Goal: Contribute content: Contribute content

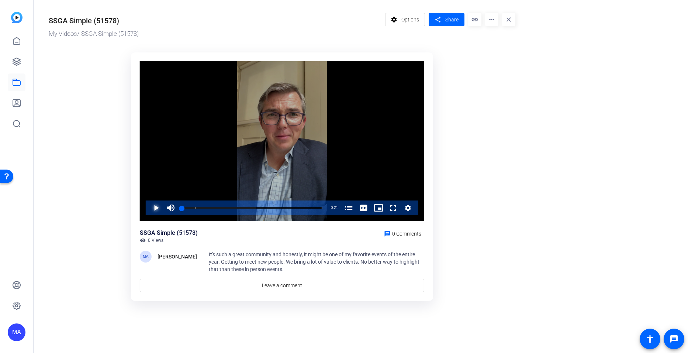
click at [149, 208] on span "Video Player" at bounding box center [149, 207] width 0 height 15
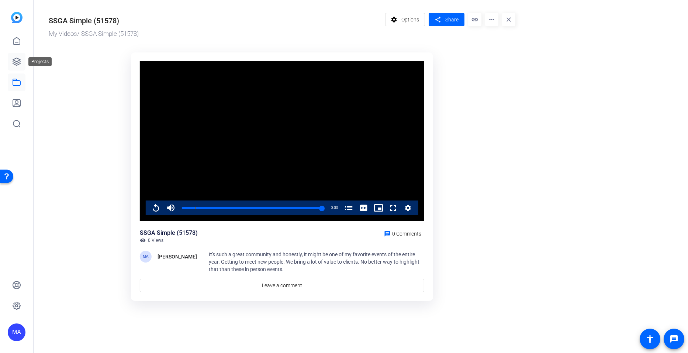
click at [18, 62] on icon at bounding box center [16, 61] width 9 height 9
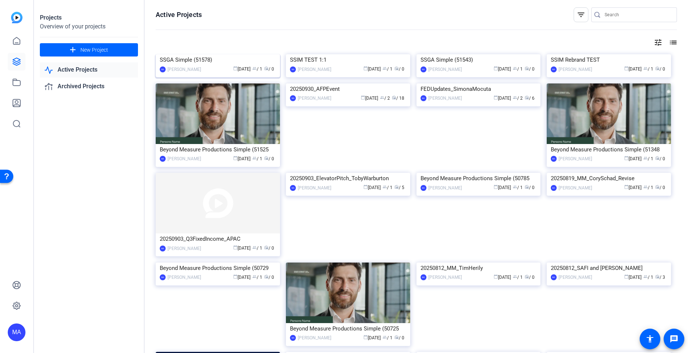
click at [232, 65] on div "SSGA Simple (51578)" at bounding box center [218, 59] width 116 height 11
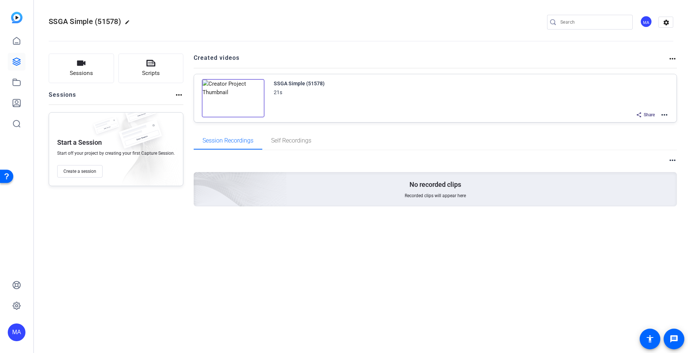
click at [661, 115] on mat-icon "more_horiz" at bounding box center [664, 114] width 9 height 9
click at [628, 126] on span "Edit in Creator" at bounding box center [637, 123] width 51 height 9
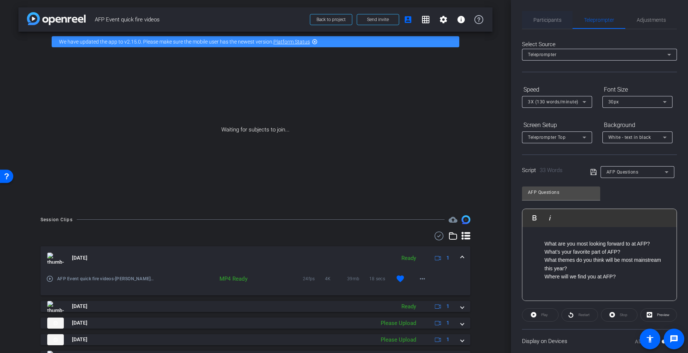
click at [543, 18] on span "Participants" at bounding box center [548, 19] width 28 height 5
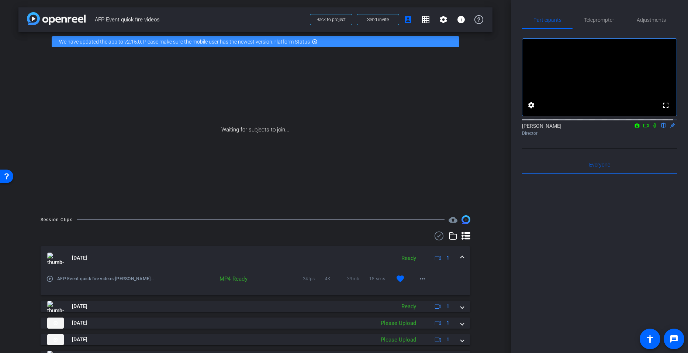
click at [652, 128] on icon at bounding box center [655, 125] width 6 height 5
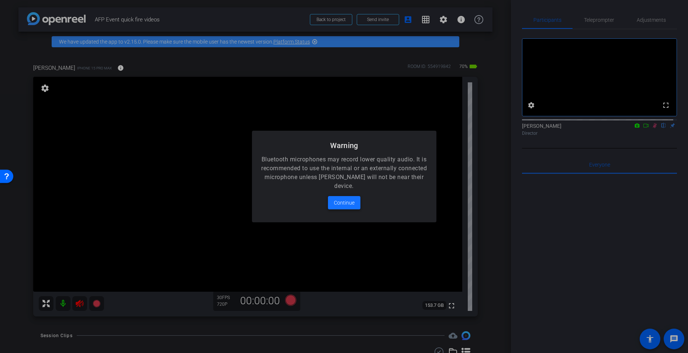
click at [329, 198] on span at bounding box center [344, 203] width 32 height 18
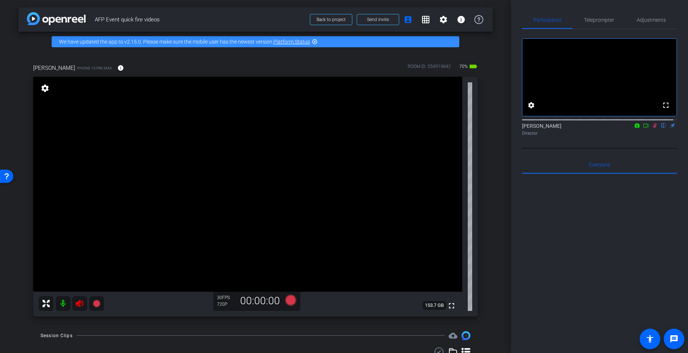
click at [75, 303] on mat-icon at bounding box center [79, 303] width 15 height 15
click at [81, 304] on icon at bounding box center [79, 303] width 9 height 9
click at [652, 128] on icon at bounding box center [655, 125] width 6 height 5
click at [594, 21] on span "Teleprompter" at bounding box center [599, 19] width 30 height 5
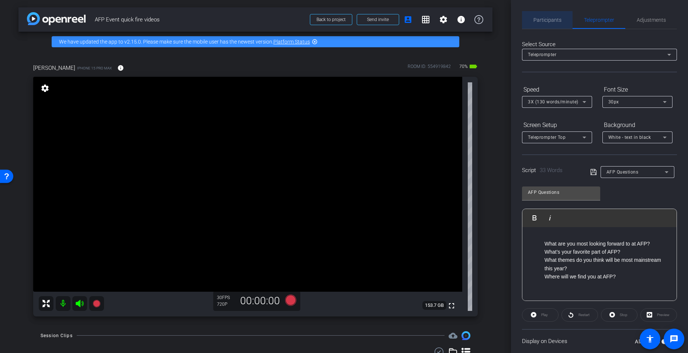
click at [553, 19] on span "Participants" at bounding box center [548, 19] width 28 height 5
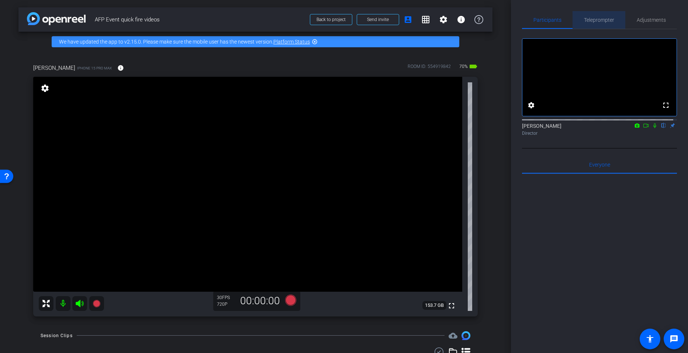
click at [600, 23] on span "Teleprompter" at bounding box center [599, 20] width 30 height 18
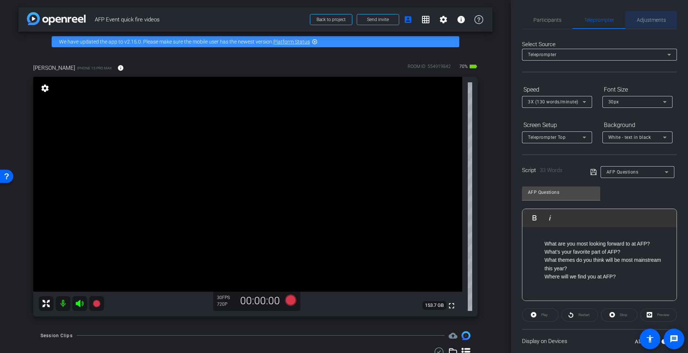
click at [649, 21] on span "Adjustments" at bounding box center [651, 19] width 29 height 5
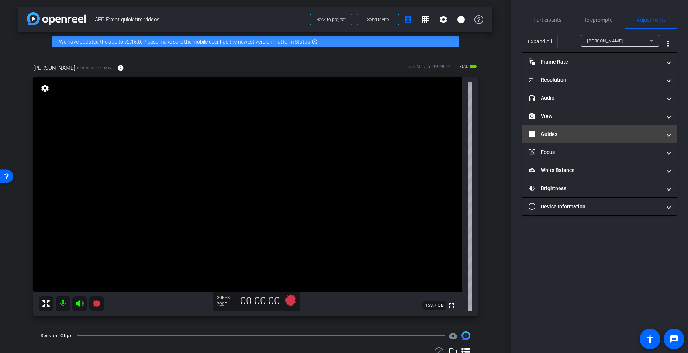
click at [569, 140] on mat-expansion-panel-header "Guides" at bounding box center [599, 134] width 155 height 18
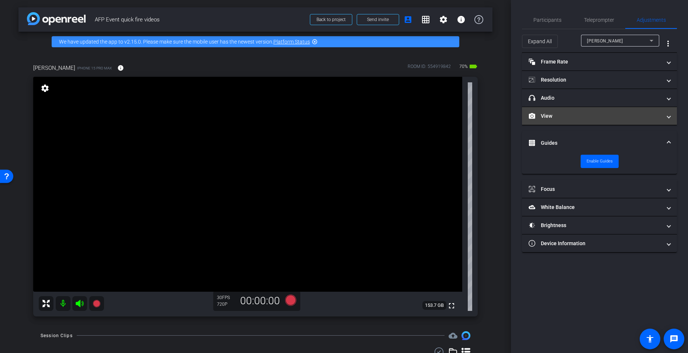
click at [555, 114] on mat-panel-title "View" at bounding box center [595, 116] width 133 height 8
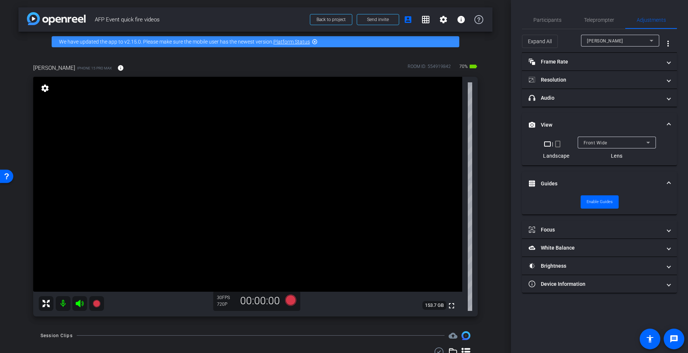
click at [559, 144] on mat-icon "crop_portrait" at bounding box center [557, 143] width 9 height 9
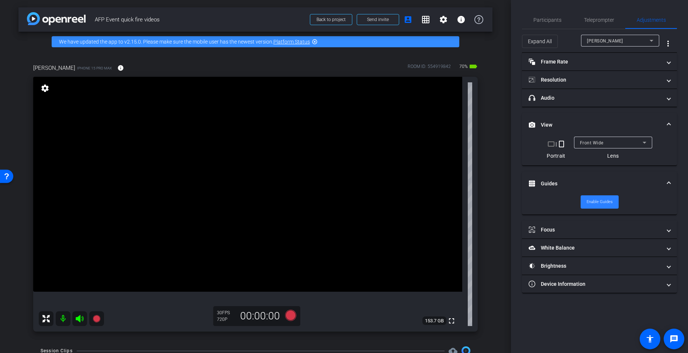
click at [593, 198] on span "Enable Guides" at bounding box center [600, 201] width 26 height 11
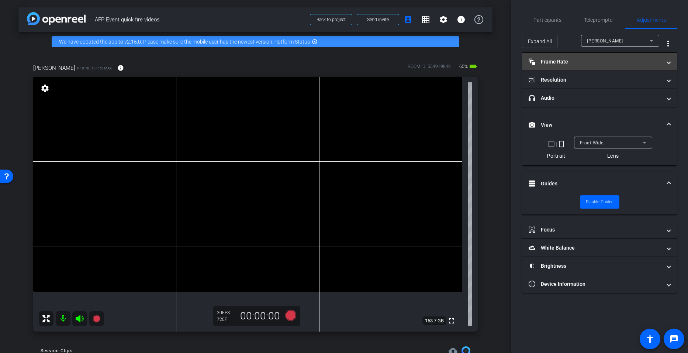
click at [577, 66] on mat-expansion-panel-header "Frame Rate Frame Rate" at bounding box center [599, 62] width 155 height 18
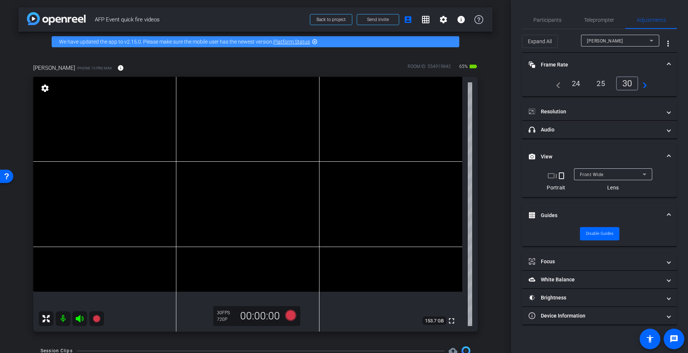
click at [573, 84] on div "24" at bounding box center [576, 83] width 20 height 13
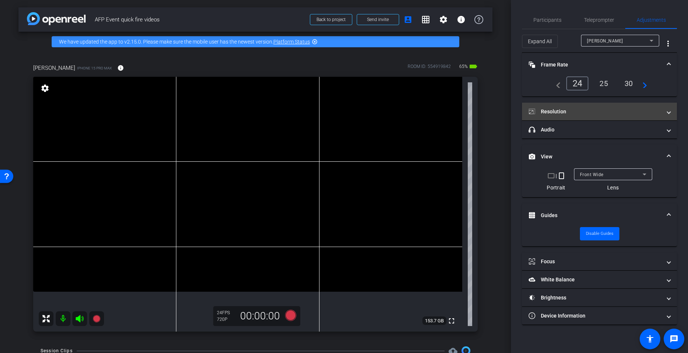
click at [570, 110] on mat-panel-title "Resolution" at bounding box center [595, 112] width 133 height 8
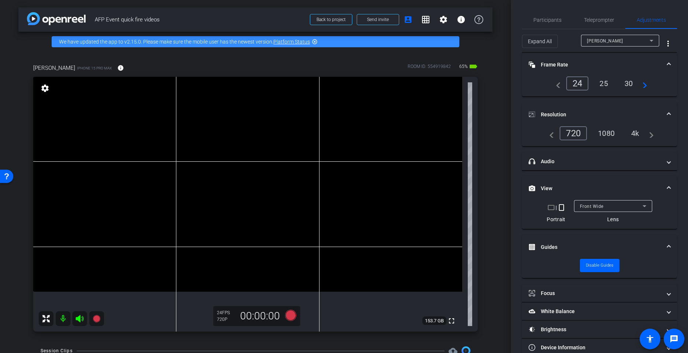
click at [636, 130] on div "4k" at bounding box center [635, 133] width 19 height 13
click at [605, 17] on span "Teleprompter" at bounding box center [599, 19] width 30 height 5
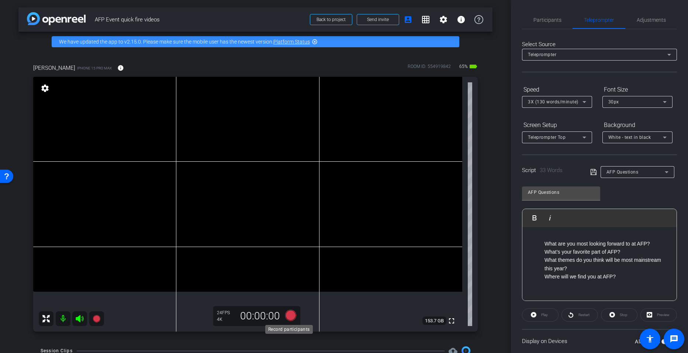
click at [288, 316] on icon at bounding box center [290, 315] width 11 height 11
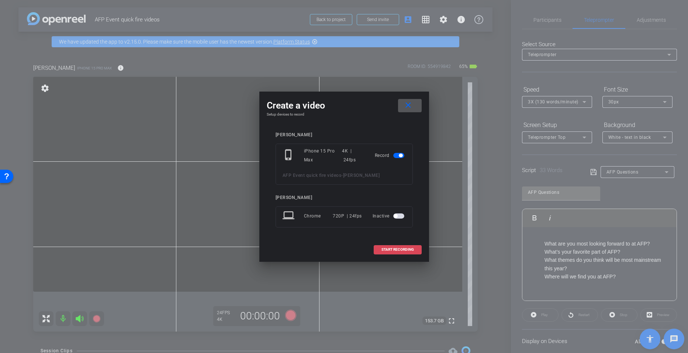
click at [390, 250] on span "START RECORDING" at bounding box center [398, 250] width 32 height 4
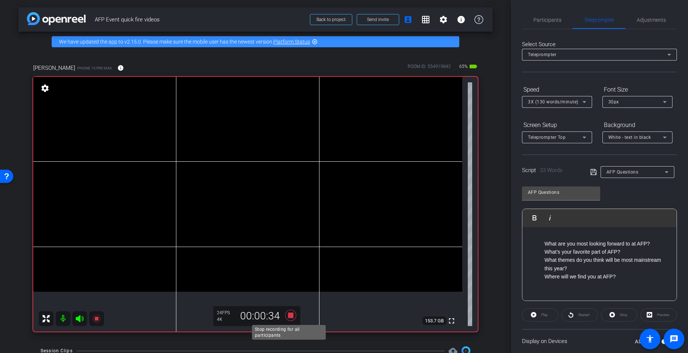
click at [287, 317] on icon at bounding box center [290, 315] width 11 height 11
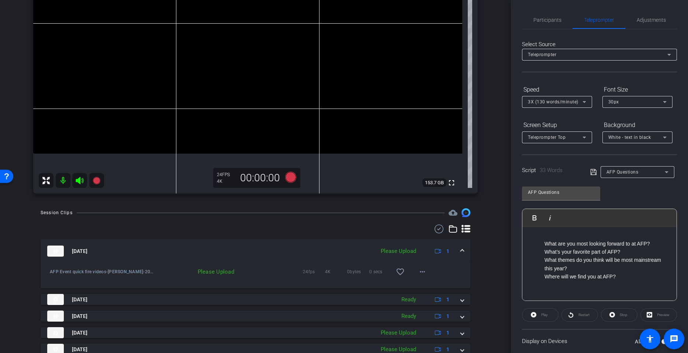
scroll to position [132, 0]
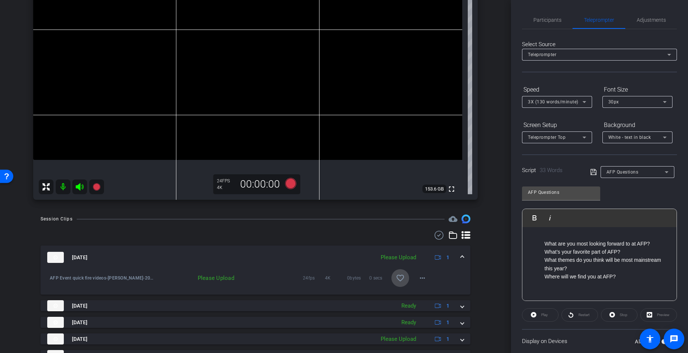
click at [394, 283] on span at bounding box center [400, 278] width 18 height 18
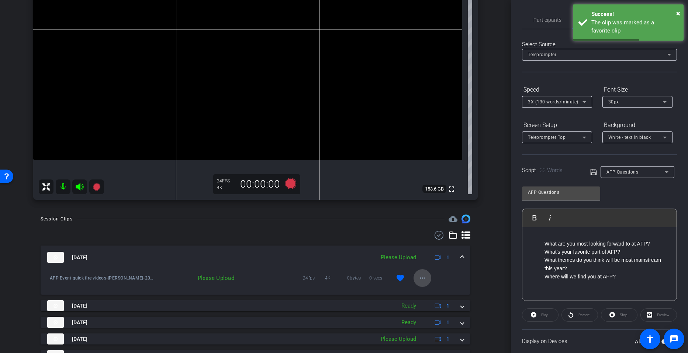
click at [418, 280] on mat-icon "more_horiz" at bounding box center [422, 277] width 9 height 9
click at [421, 294] on span "Upload" at bounding box center [431, 293] width 30 height 9
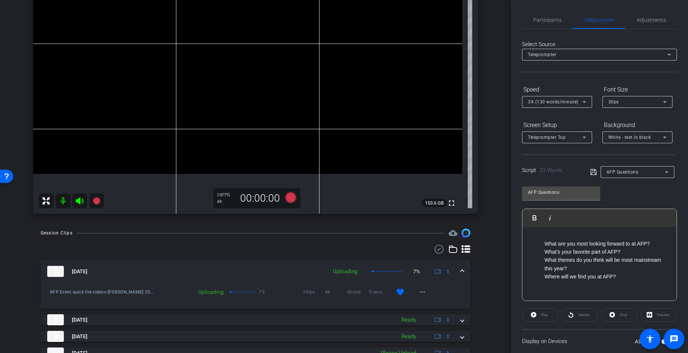
scroll to position [110, 0]
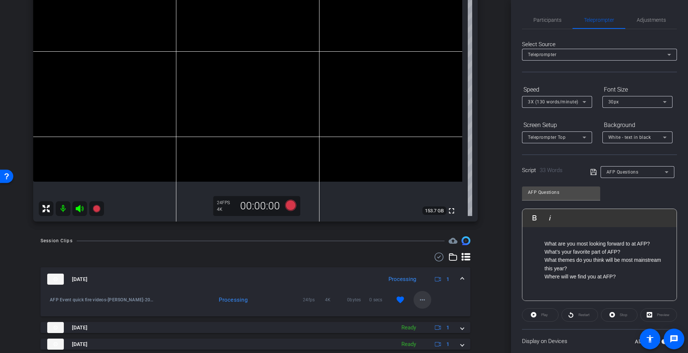
click at [418, 298] on mat-icon "more_horiz" at bounding box center [422, 299] width 9 height 9
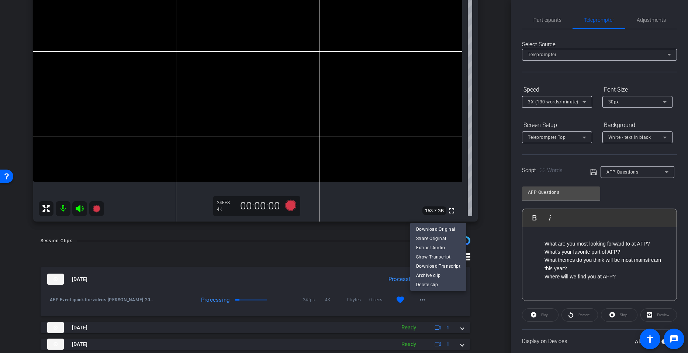
click at [488, 203] on div at bounding box center [344, 176] width 688 height 353
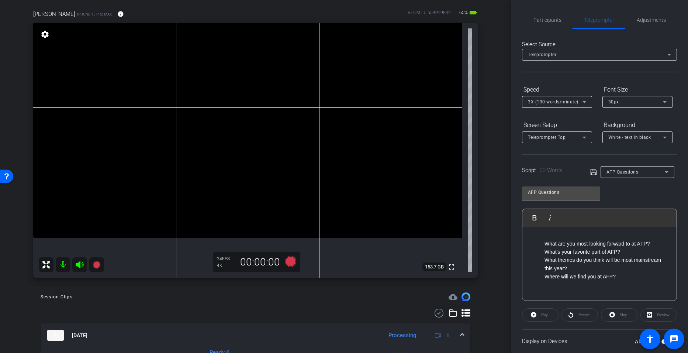
scroll to position [53, 0]
click at [289, 260] on icon at bounding box center [290, 262] width 11 height 11
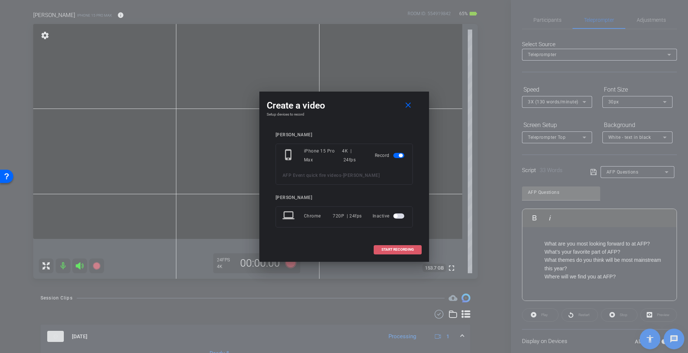
click at [382, 249] on span "START RECORDING" at bounding box center [398, 250] width 32 height 4
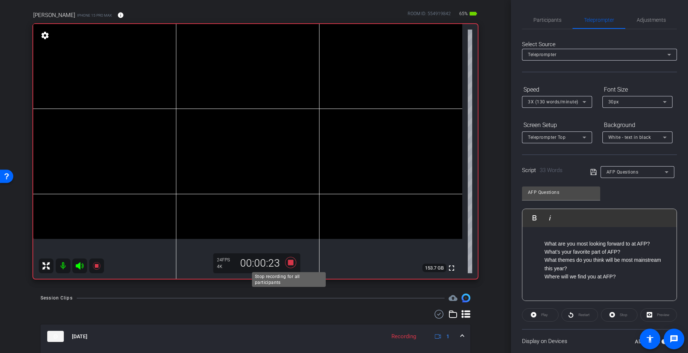
click at [290, 263] on icon at bounding box center [290, 262] width 11 height 11
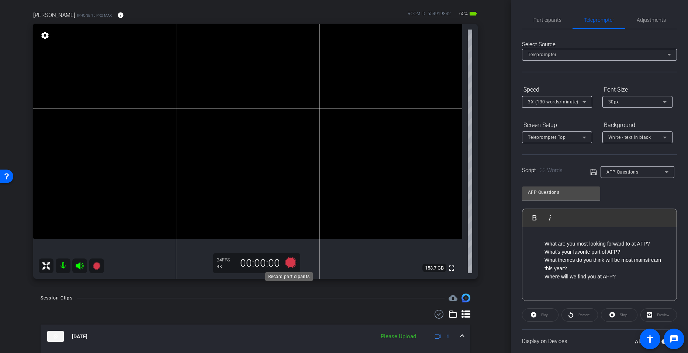
click at [287, 263] on icon at bounding box center [290, 262] width 11 height 11
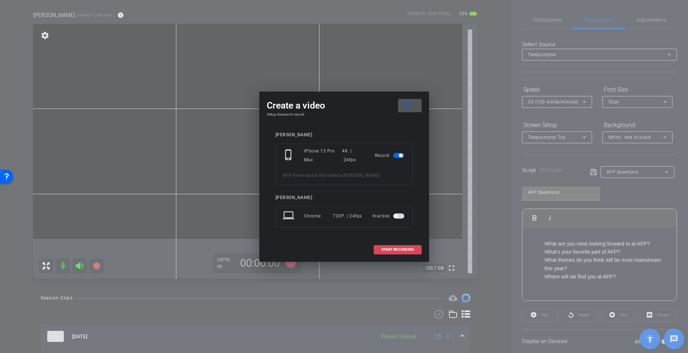
click at [386, 248] on span "START RECORDING" at bounding box center [398, 250] width 32 height 4
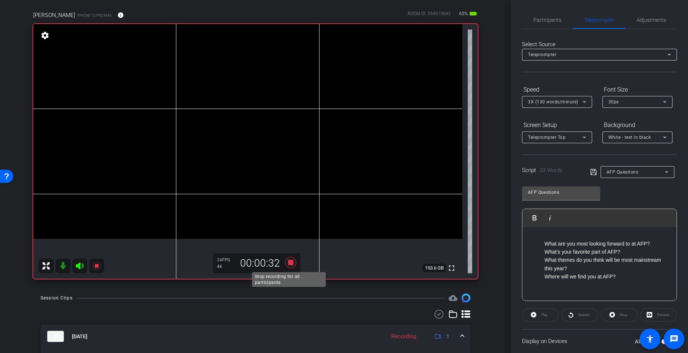
click at [289, 261] on icon at bounding box center [290, 262] width 11 height 11
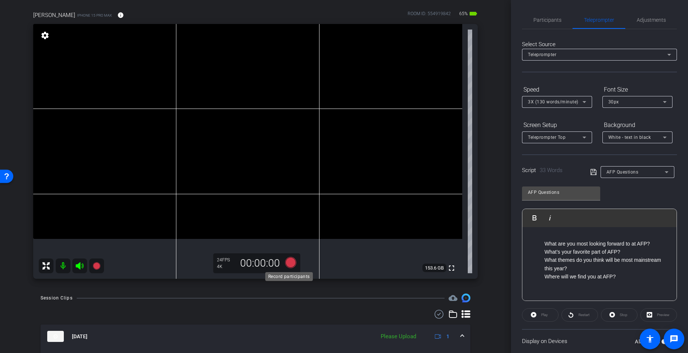
click at [289, 261] on icon at bounding box center [290, 262] width 11 height 11
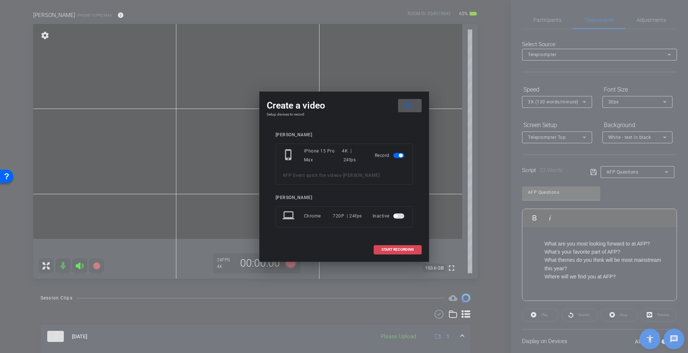
click at [395, 252] on span at bounding box center [397, 250] width 47 height 18
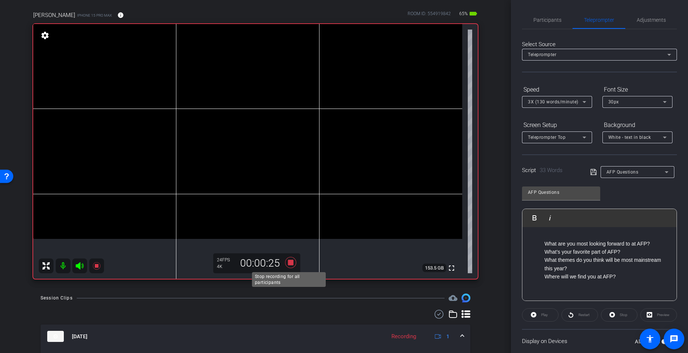
click at [289, 263] on icon at bounding box center [290, 262] width 11 height 11
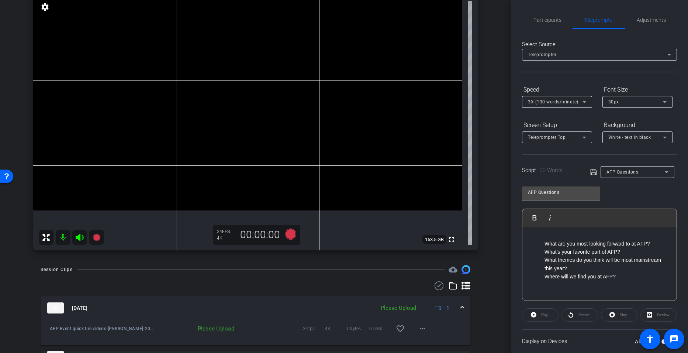
scroll to position [127, 0]
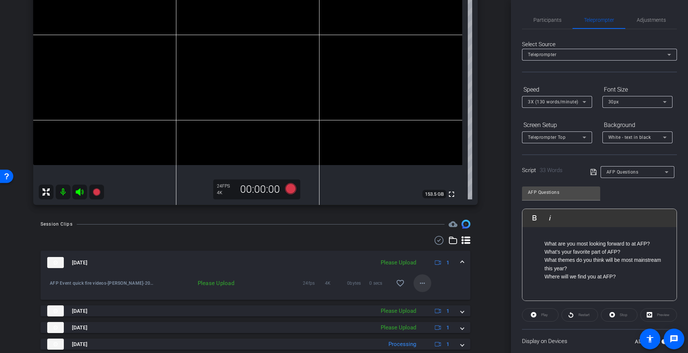
click at [422, 284] on mat-icon "more_horiz" at bounding box center [422, 283] width 9 height 9
click at [418, 298] on span "Upload" at bounding box center [431, 298] width 30 height 9
click at [399, 284] on mat-icon "favorite_border" at bounding box center [400, 283] width 9 height 9
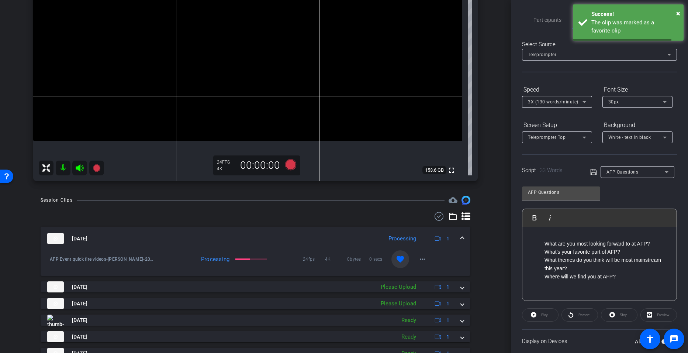
scroll to position [163, 0]
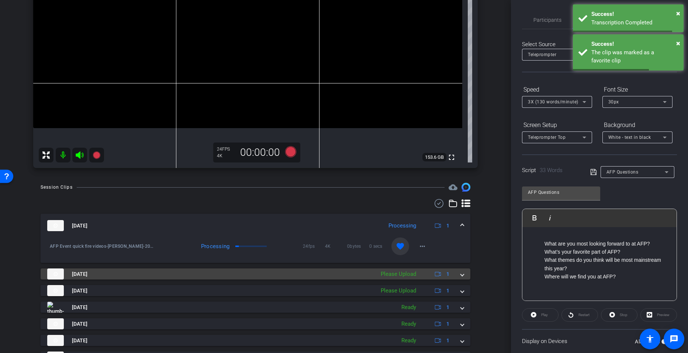
click at [462, 276] on mat-expansion-panel-header "[DATE] Please Upload 1" at bounding box center [256, 273] width 430 height 11
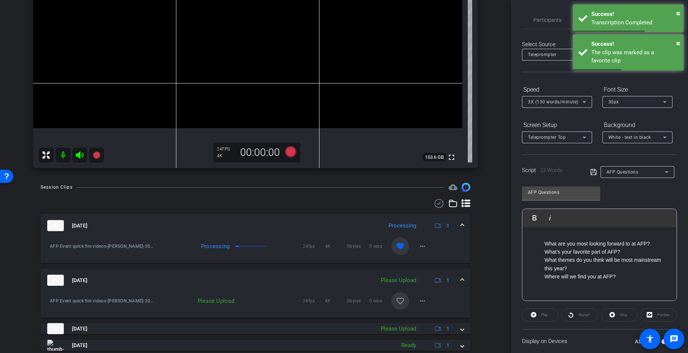
click at [398, 298] on mat-icon "favorite_border" at bounding box center [400, 300] width 9 height 9
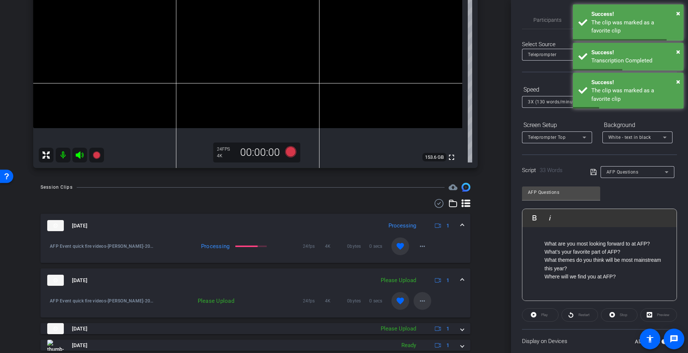
click at [418, 304] on mat-icon "more_horiz" at bounding box center [422, 300] width 9 height 9
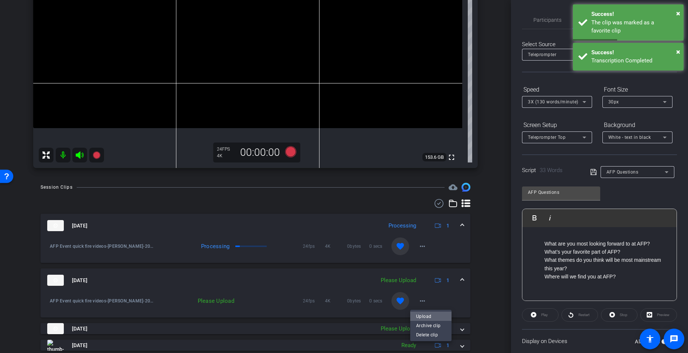
click at [428, 316] on span "Upload" at bounding box center [431, 316] width 30 height 9
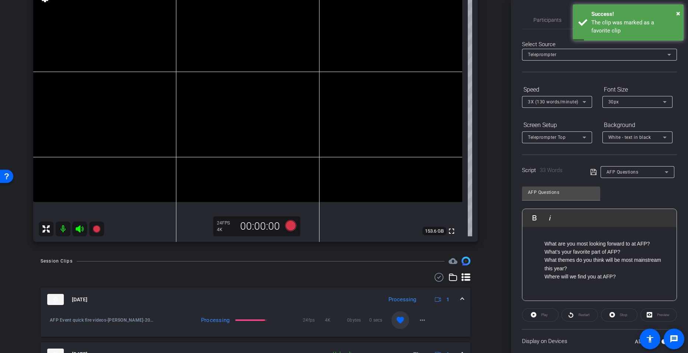
scroll to position [53, 0]
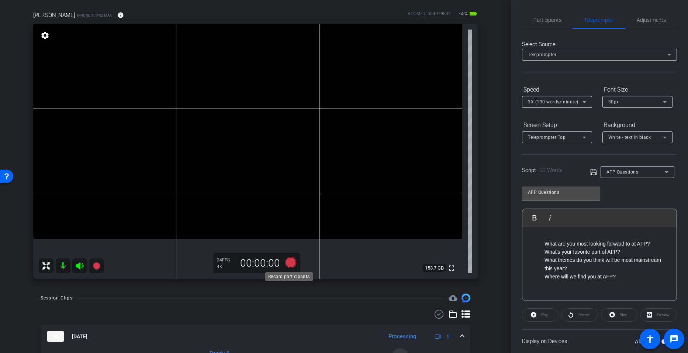
click at [289, 258] on icon at bounding box center [290, 262] width 11 height 11
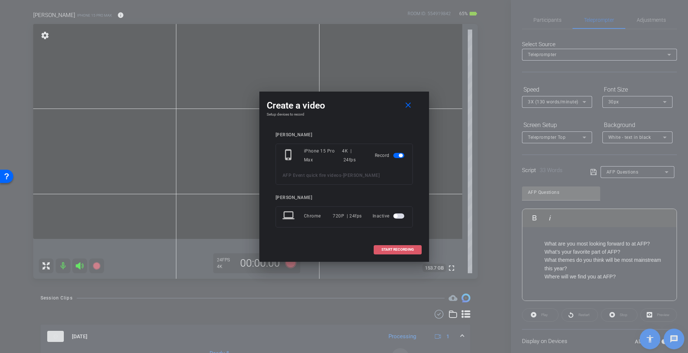
click at [388, 246] on span at bounding box center [397, 250] width 47 height 18
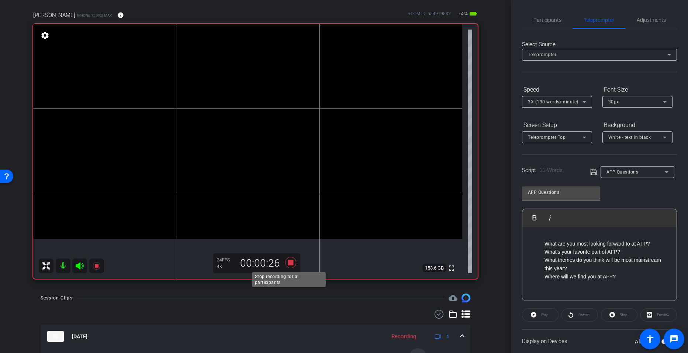
click at [288, 262] on icon at bounding box center [290, 262] width 11 height 11
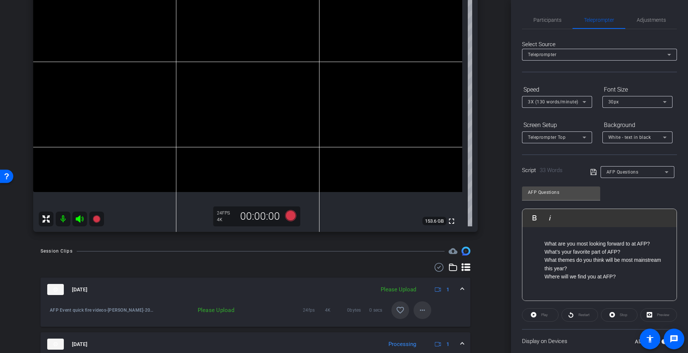
scroll to position [127, 0]
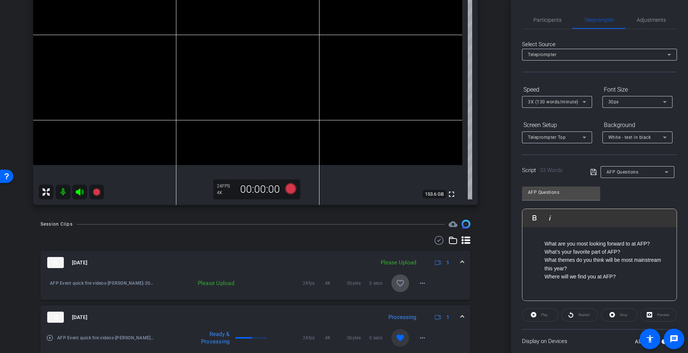
drag, startPoint x: 396, startPoint y: 286, endPoint x: 403, endPoint y: 283, distance: 7.4
click at [396, 286] on mat-icon "favorite_border" at bounding box center [400, 283] width 9 height 9
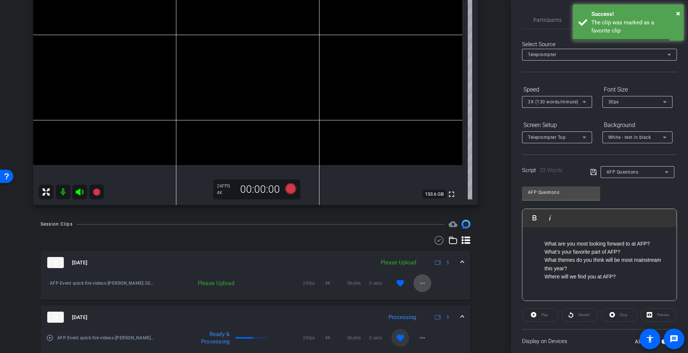
click at [418, 285] on mat-icon "more_horiz" at bounding box center [422, 283] width 9 height 9
click at [425, 299] on span "Upload" at bounding box center [431, 298] width 30 height 9
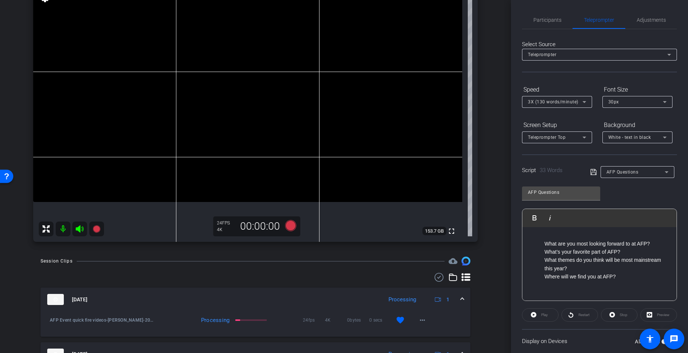
scroll to position [53, 0]
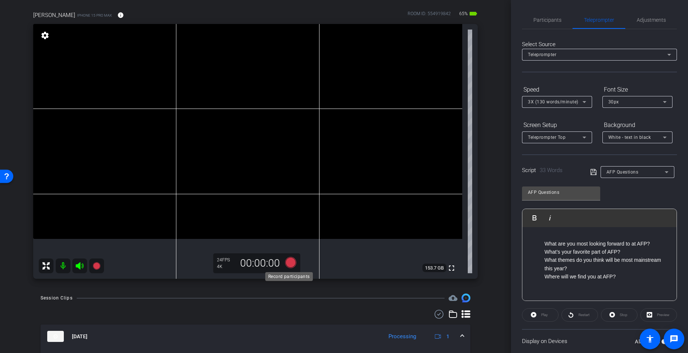
click at [290, 264] on icon at bounding box center [290, 262] width 11 height 11
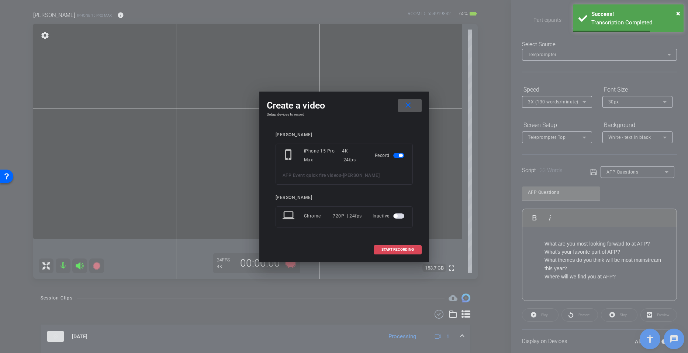
click at [399, 250] on span "START RECORDING" at bounding box center [398, 250] width 32 height 4
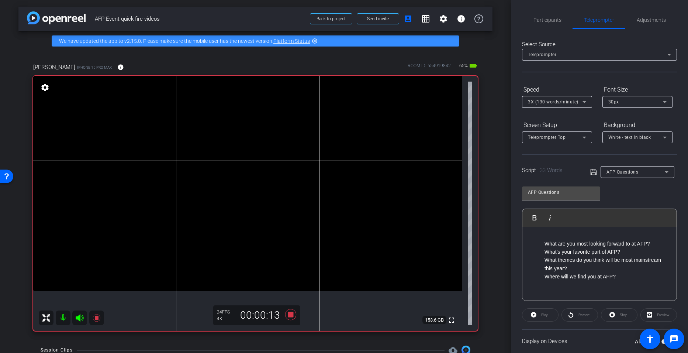
scroll to position [0, 0]
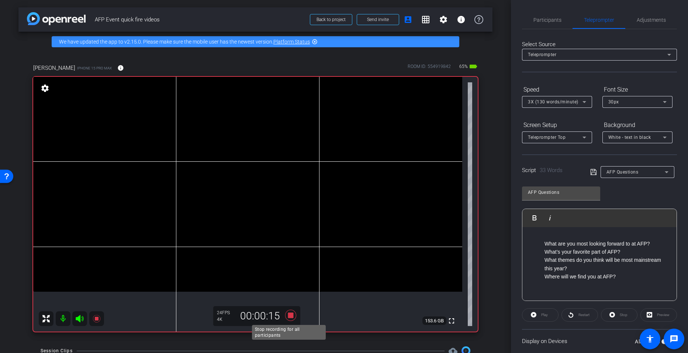
click at [288, 314] on icon at bounding box center [290, 315] width 11 height 11
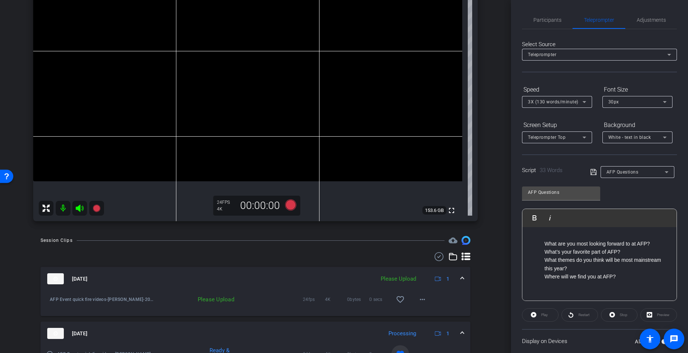
scroll to position [111, 0]
click at [398, 302] on mat-icon "favorite_border" at bounding box center [400, 298] width 9 height 9
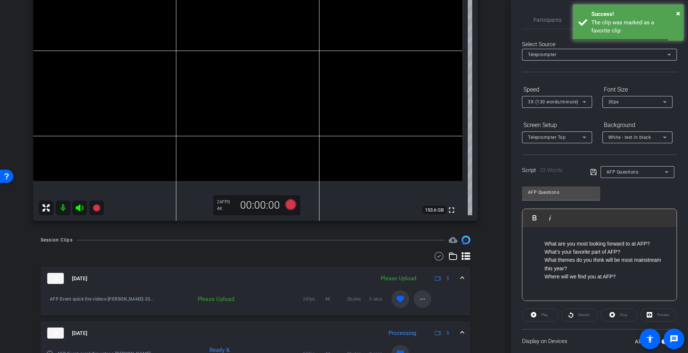
click at [414, 297] on span at bounding box center [423, 299] width 18 height 18
drag, startPoint x: 425, startPoint y: 316, endPoint x: 428, endPoint y: 315, distance: 3.7
click at [425, 316] on span "Upload" at bounding box center [431, 314] width 30 height 9
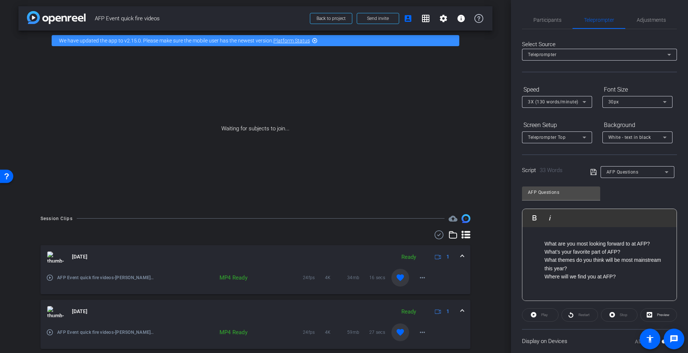
scroll to position [0, 0]
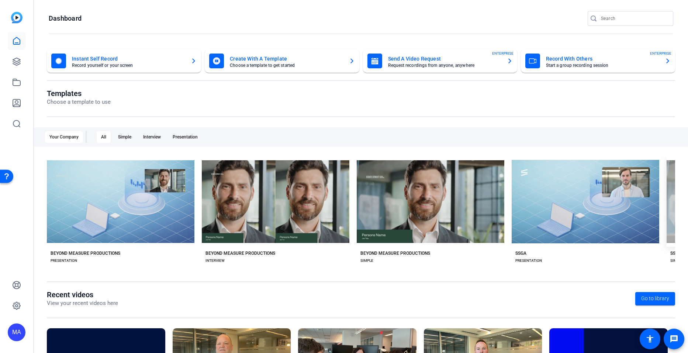
scroll to position [0, 143]
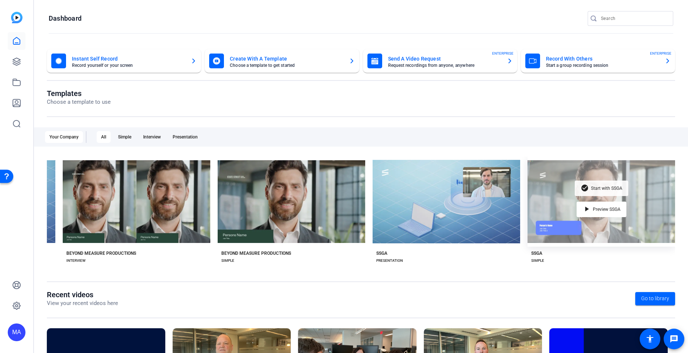
click at [598, 186] on span "Start with SSGA" at bounding box center [606, 188] width 31 height 4
